Goal: Find specific page/section: Find specific page/section

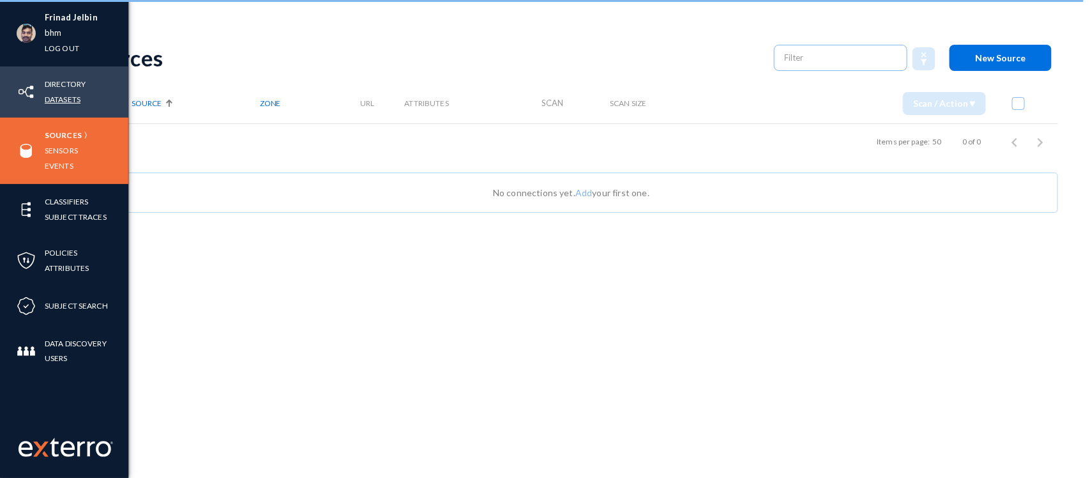
click at [66, 98] on link "Datasets" at bounding box center [63, 99] width 36 height 15
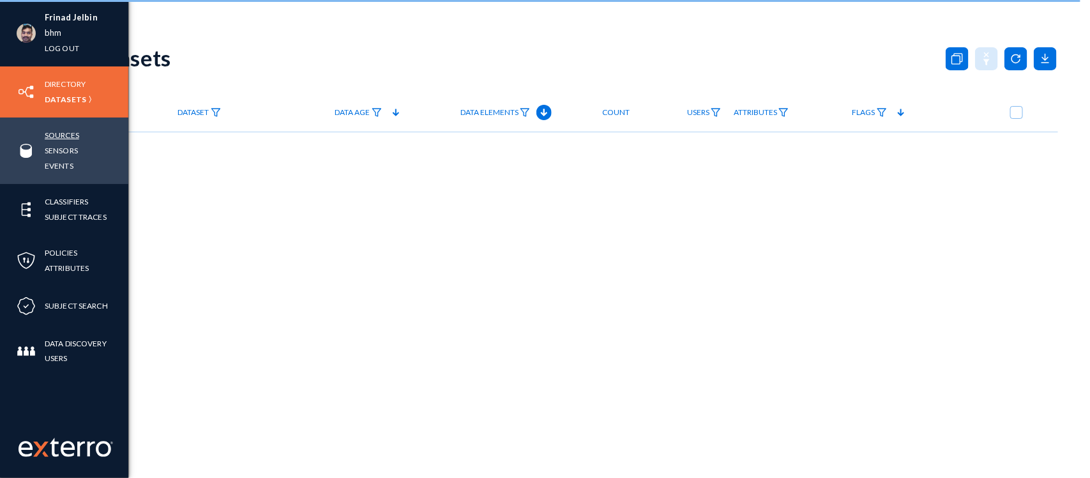
click at [55, 136] on link "Sources" at bounding box center [62, 135] width 34 height 15
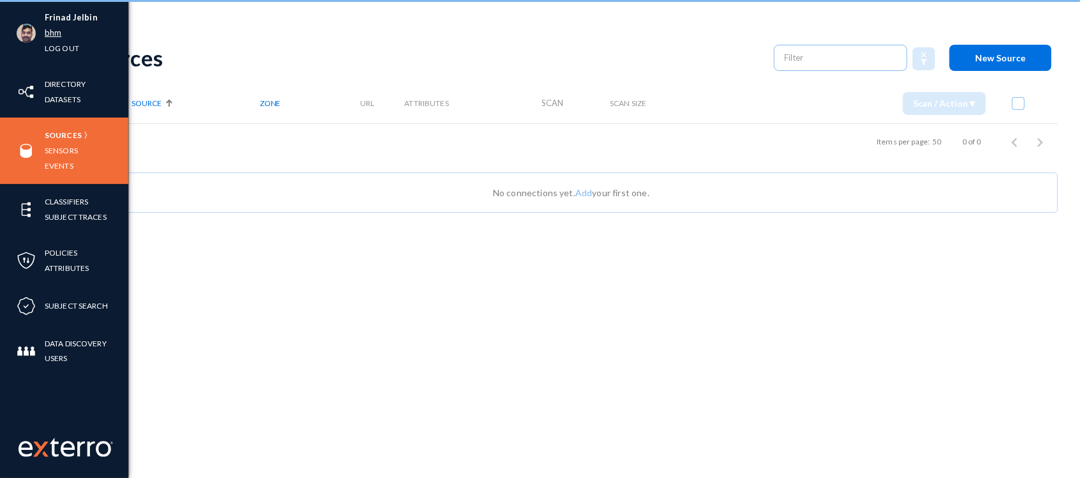
click at [52, 36] on link "bhm" at bounding box center [53, 33] width 17 height 15
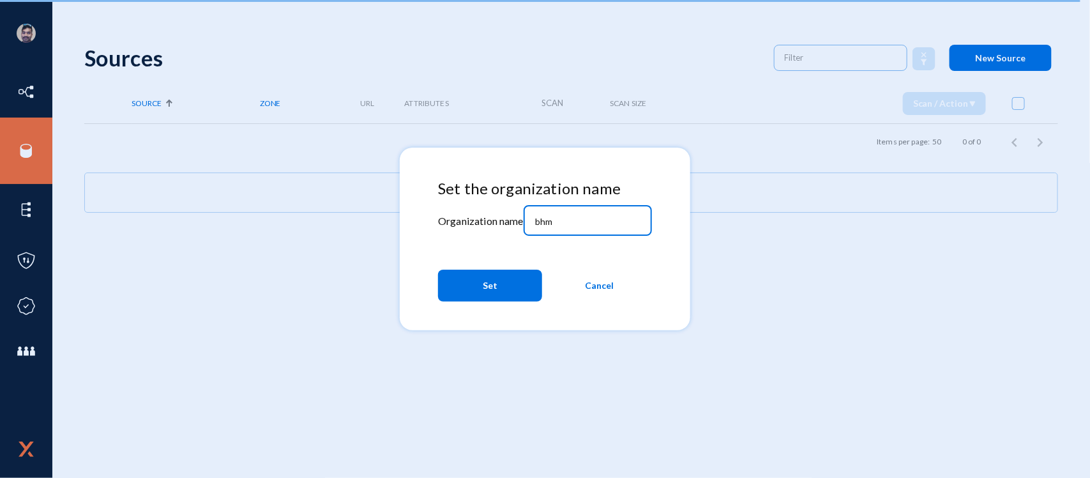
drag, startPoint x: 575, startPoint y: 222, endPoint x: 485, endPoint y: 213, distance: 89.9
click at [485, 213] on div "Set the organization name Organization name bhm Set Cancel" at bounding box center [545, 243] width 214 height 128
click at [610, 224] on input "bhm" at bounding box center [590, 221] width 110 height 11
type input "b"
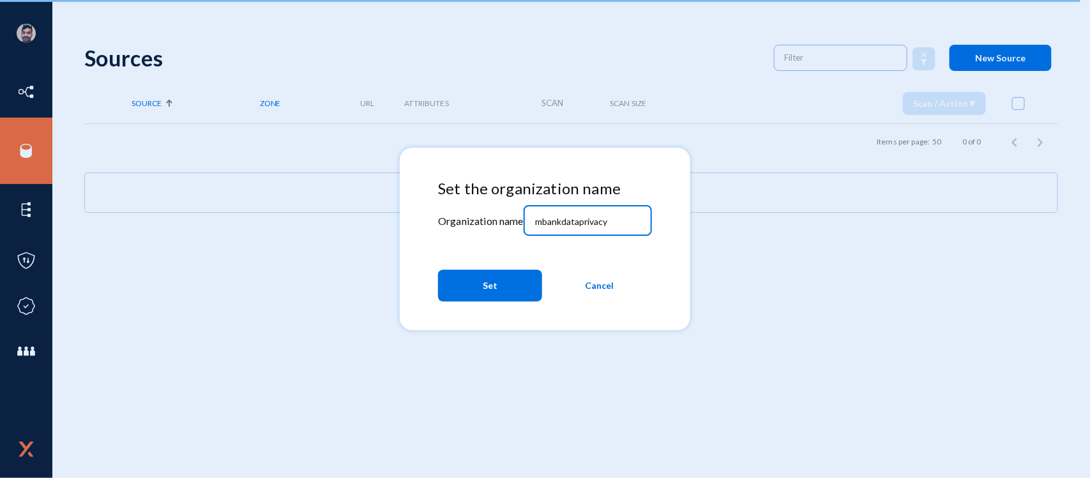
type input "mbankdataprivacy"
click at [492, 291] on span "Set" at bounding box center [490, 285] width 15 height 23
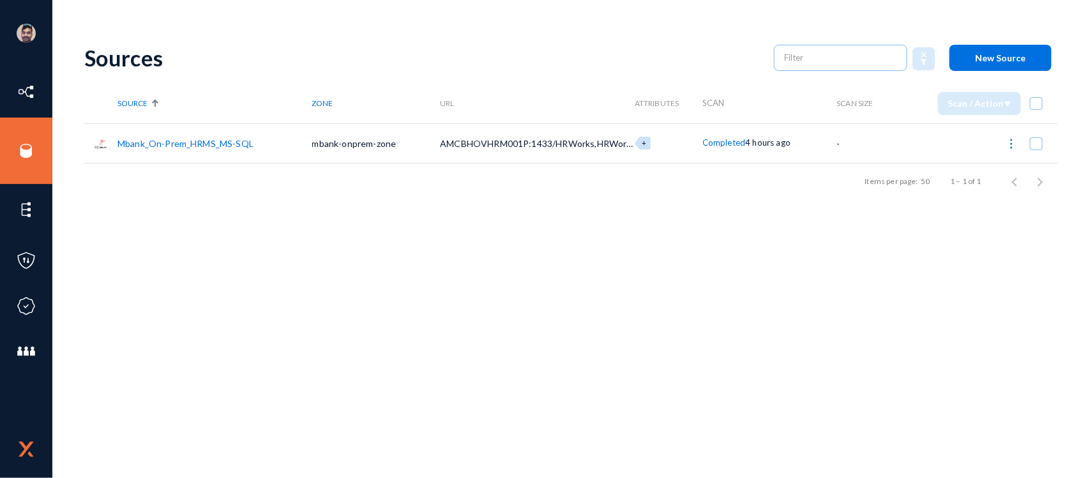
click at [192, 147] on link "Mbank_On-Prem_HRMS_MS-SQL" at bounding box center [185, 143] width 136 height 11
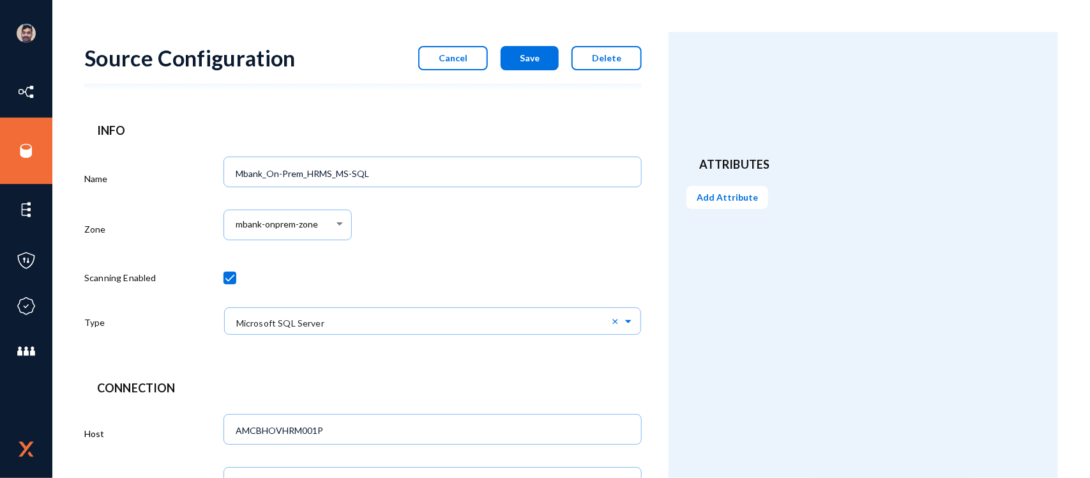
click at [460, 49] on button "Cancel" at bounding box center [453, 58] width 70 height 24
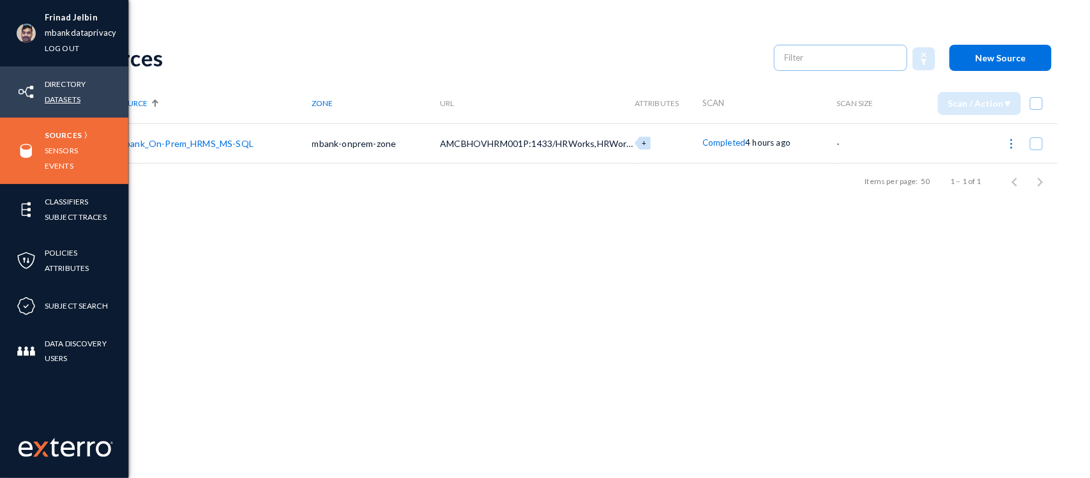
click at [58, 102] on link "Datasets" at bounding box center [63, 99] width 36 height 15
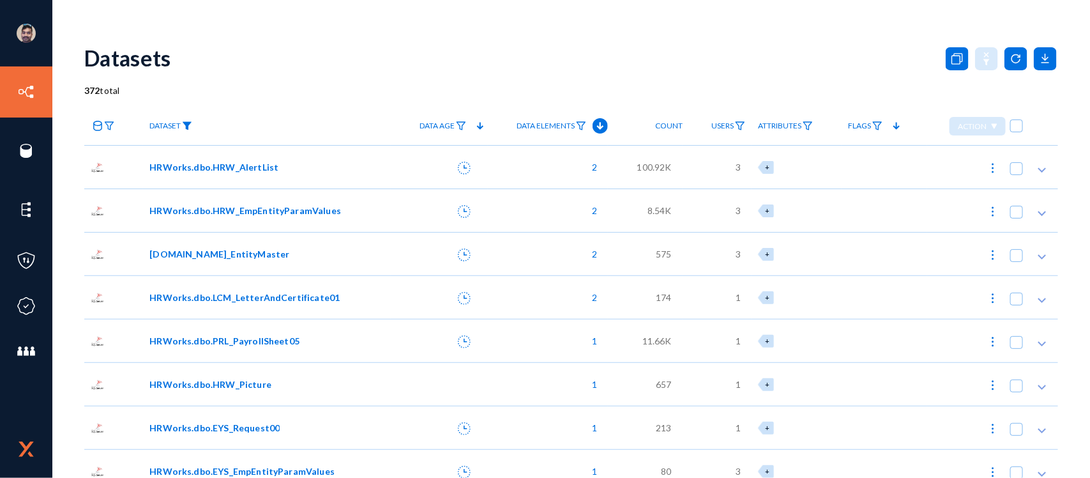
click at [188, 125] on img at bounding box center [187, 125] width 10 height 9
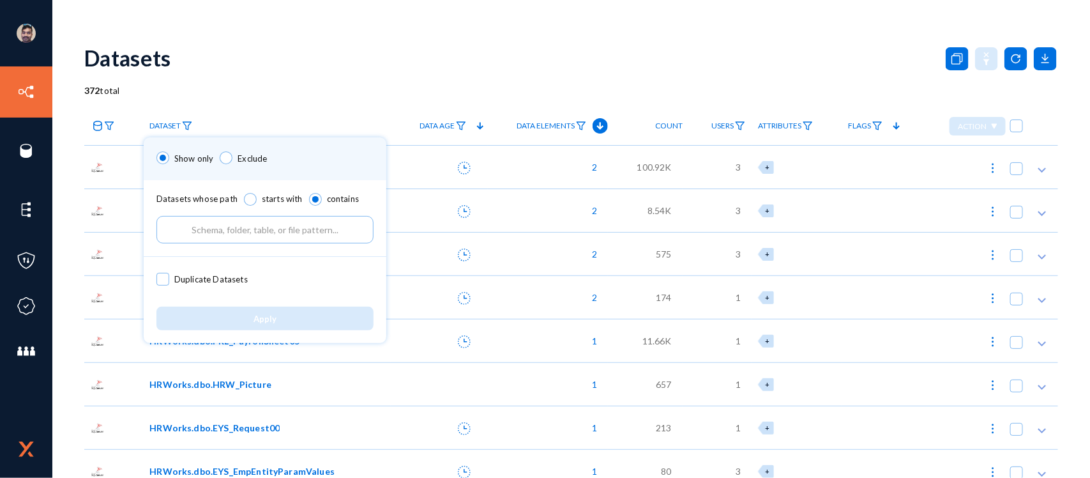
click at [208, 227] on input "text" at bounding box center [264, 229] width 217 height 27
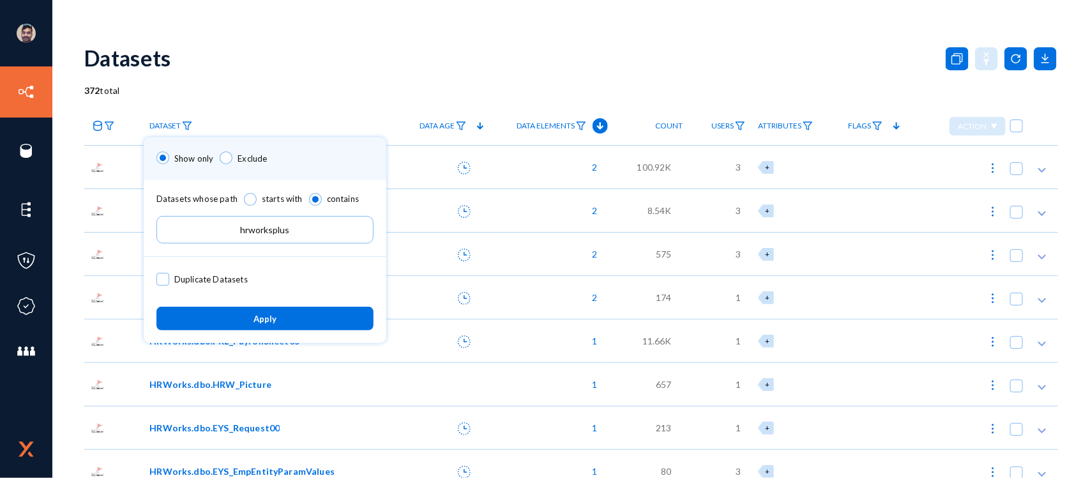
type input "hrworksplus"
click at [280, 320] on button "Apply" at bounding box center [264, 319] width 217 height 24
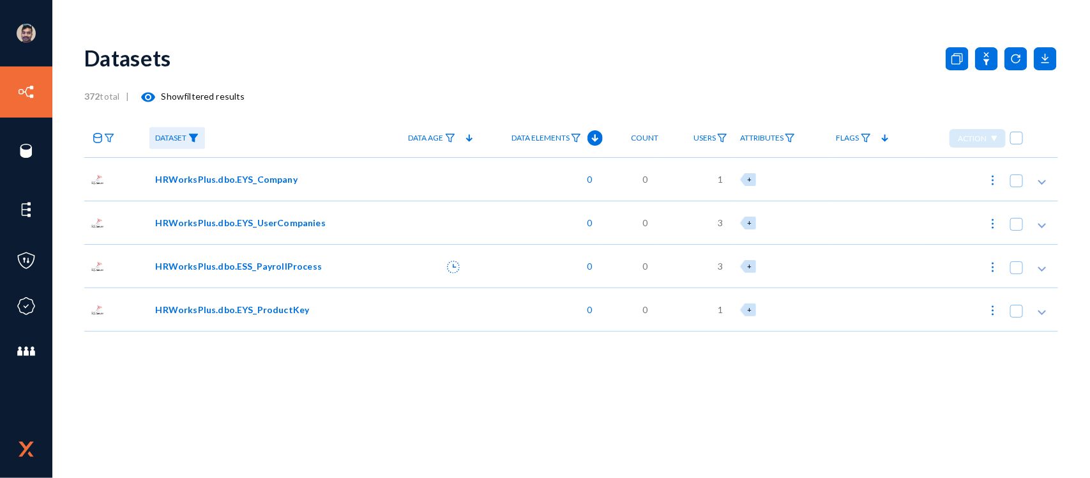
click at [720, 222] on span "3" at bounding box center [720, 222] width 5 height 13
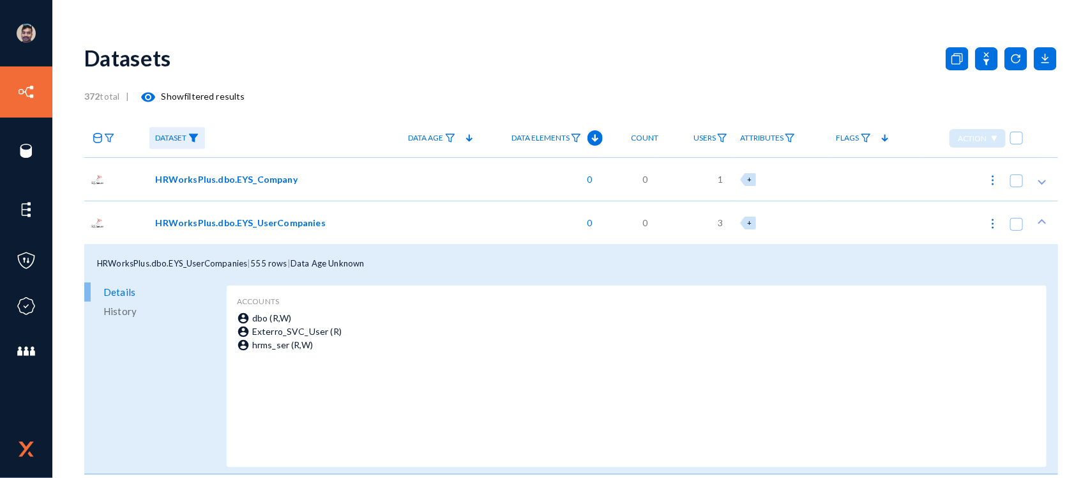
click at [718, 179] on span "1" at bounding box center [720, 178] width 5 height 13
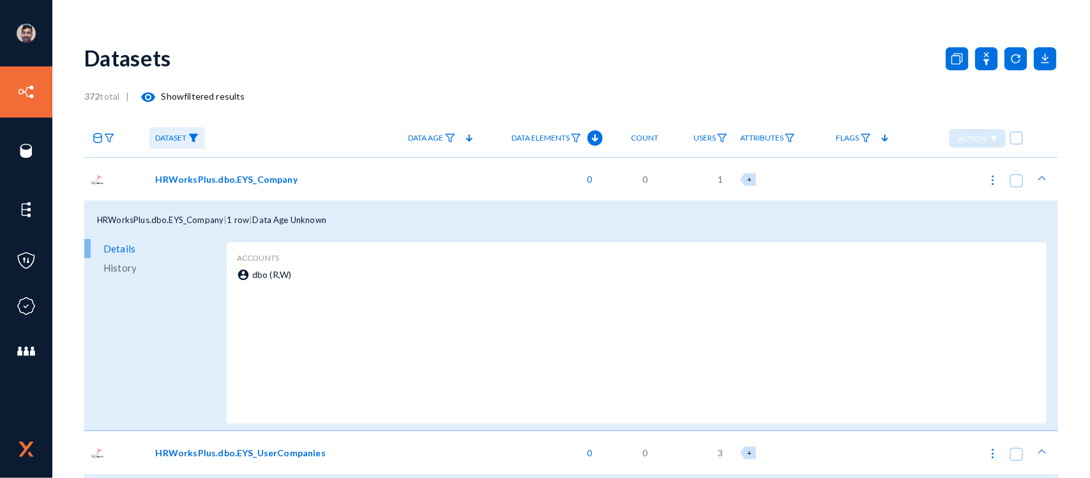
click at [718, 179] on span "1" at bounding box center [720, 178] width 5 height 13
